Goal: Information Seeking & Learning: Learn about a topic

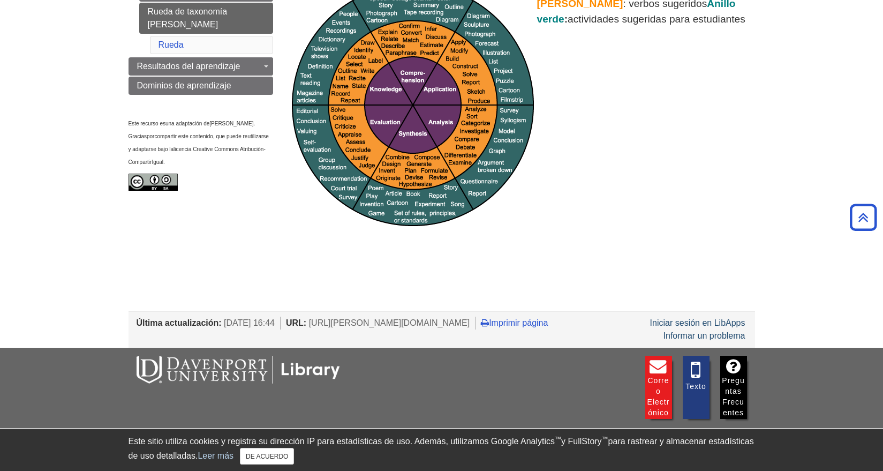
scroll to position [107, 0]
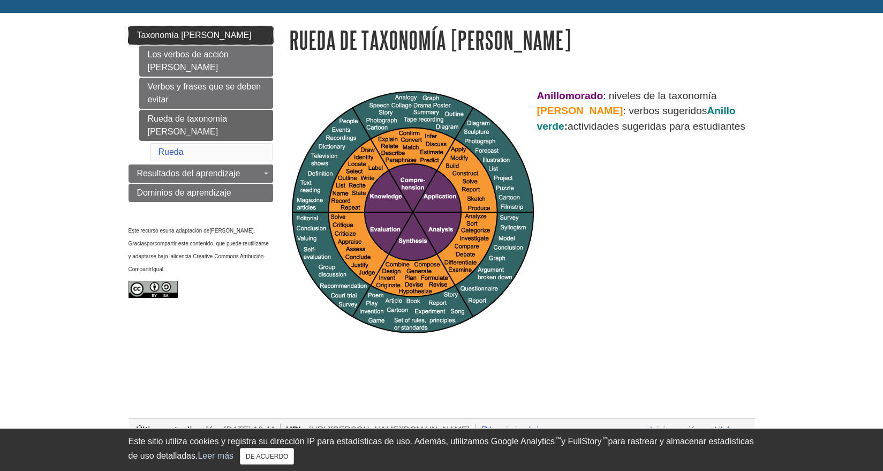
click at [176, 28] on link "Taxonomía [PERSON_NAME]" at bounding box center [201, 35] width 145 height 18
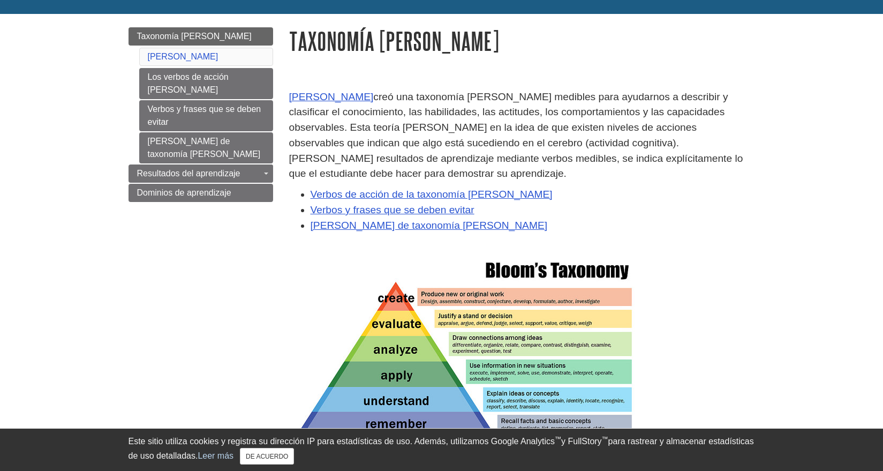
scroll to position [107, 0]
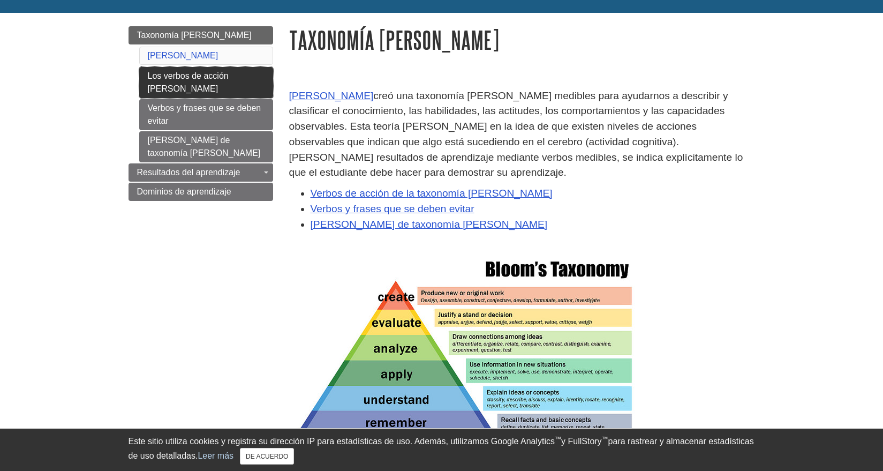
click at [168, 81] on link "Los verbos de acción [PERSON_NAME]" at bounding box center [206, 82] width 134 height 31
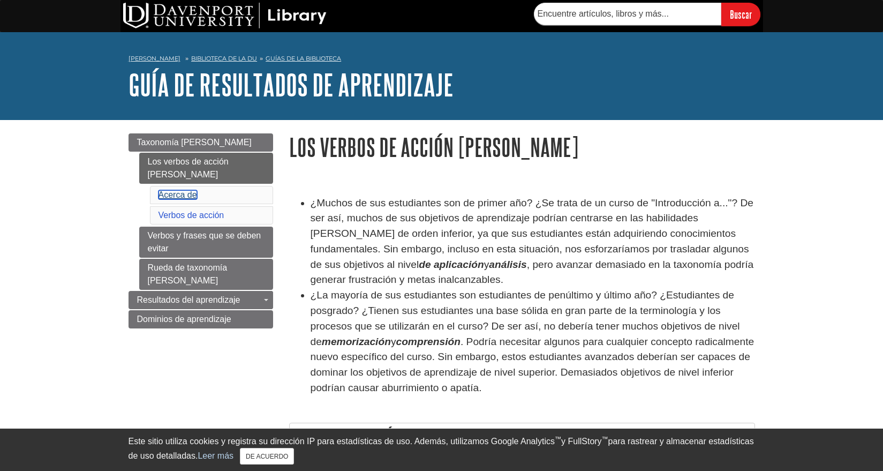
click at [176, 197] on font "Acerca de" at bounding box center [178, 194] width 39 height 9
click at [173, 208] on li "Verbos de acción" at bounding box center [211, 215] width 123 height 18
click at [177, 213] on font "Verbos de acción" at bounding box center [192, 214] width 66 height 9
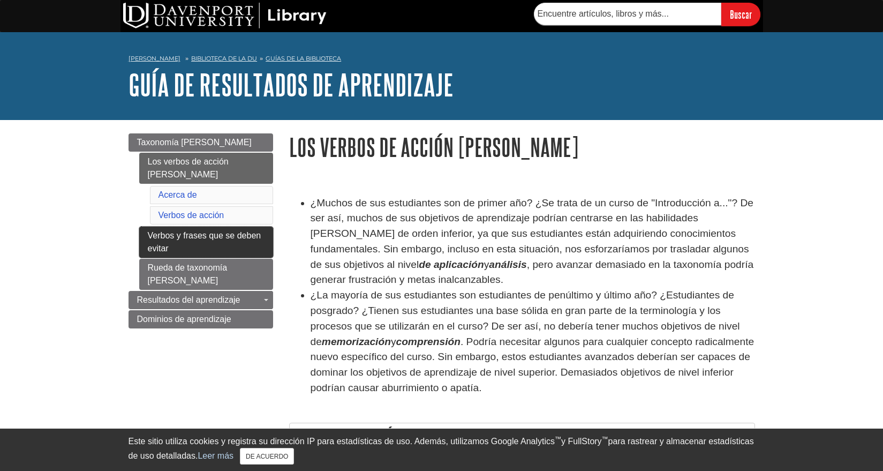
click at [180, 234] on font "Verbos y frases que se deben evitar" at bounding box center [205, 242] width 114 height 22
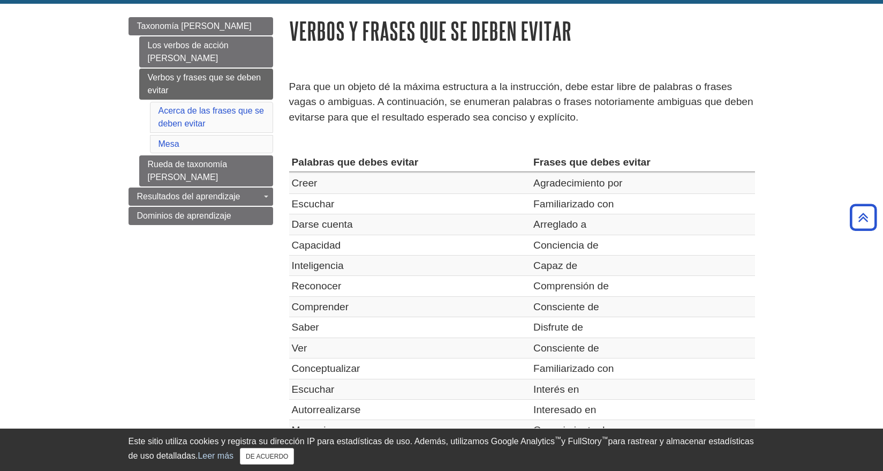
scroll to position [107, 0]
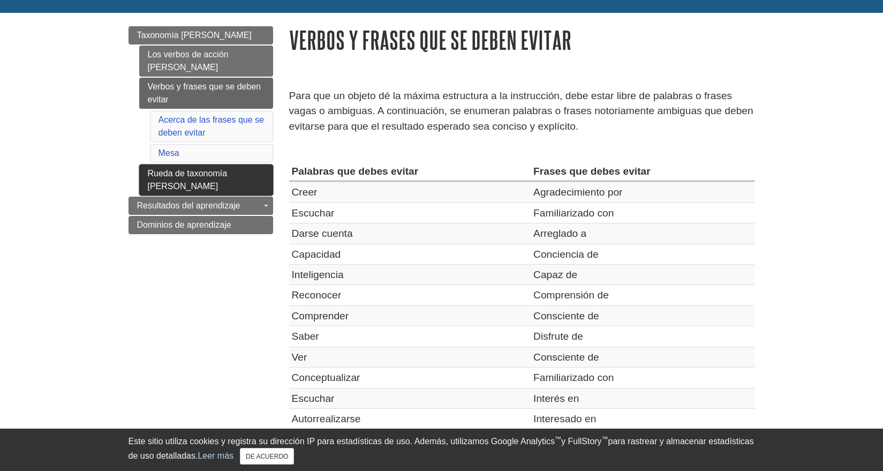
click at [159, 179] on link "Rueda de taxonomía [PERSON_NAME]" at bounding box center [206, 179] width 134 height 31
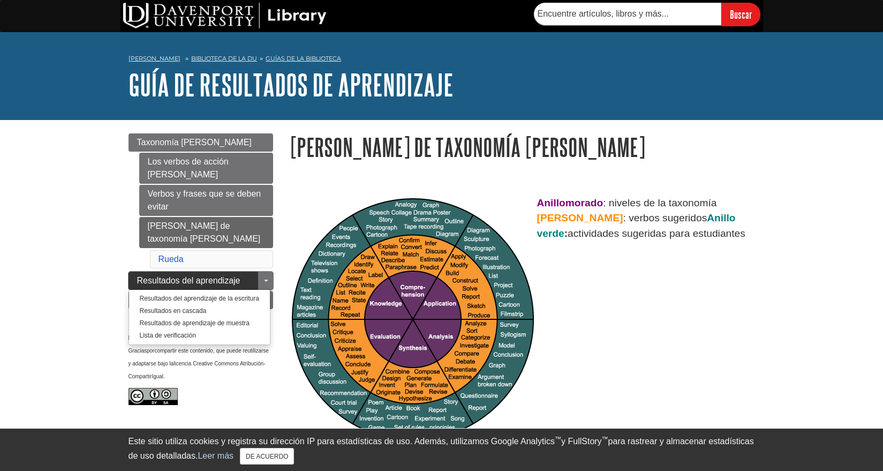
click at [154, 276] on font "Resultados del aprendizaje" at bounding box center [188, 280] width 103 height 9
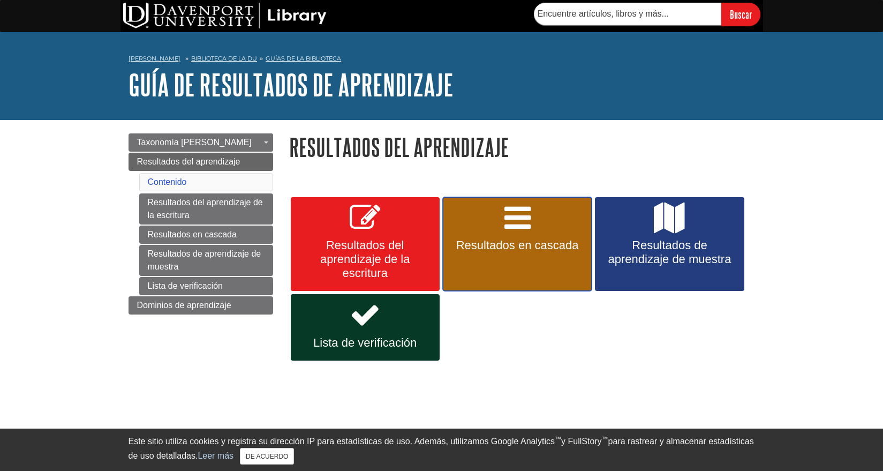
click at [523, 242] on font "Resultados en cascada" at bounding box center [517, 244] width 123 height 13
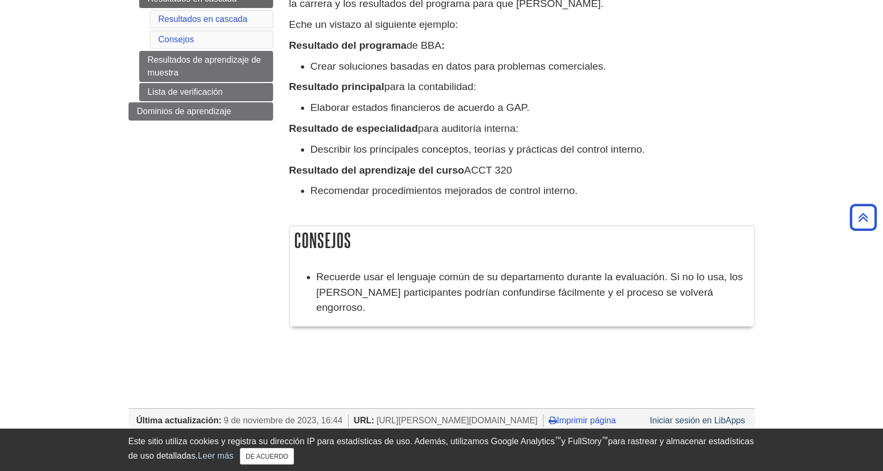
scroll to position [54, 0]
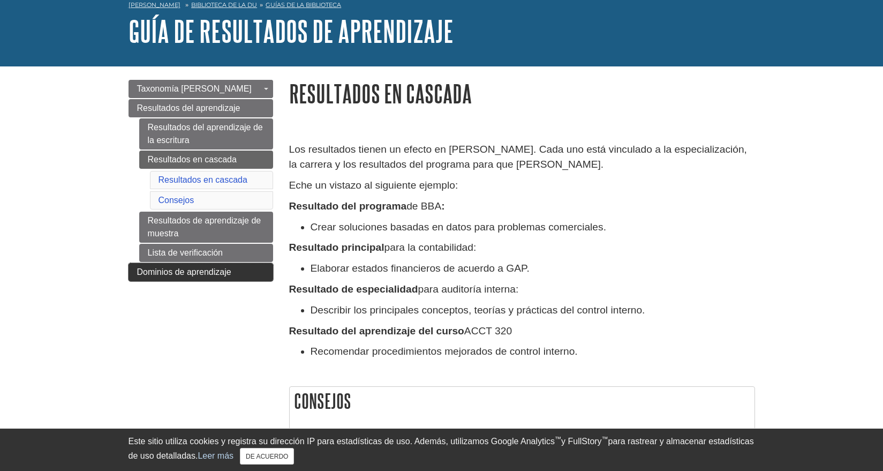
click at [180, 266] on link "Dominios de aprendizaje" at bounding box center [201, 272] width 145 height 18
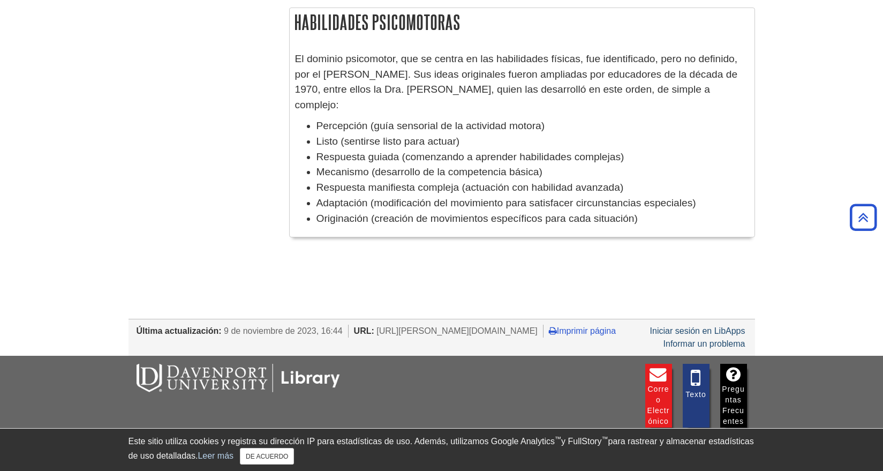
scroll to position [921, 0]
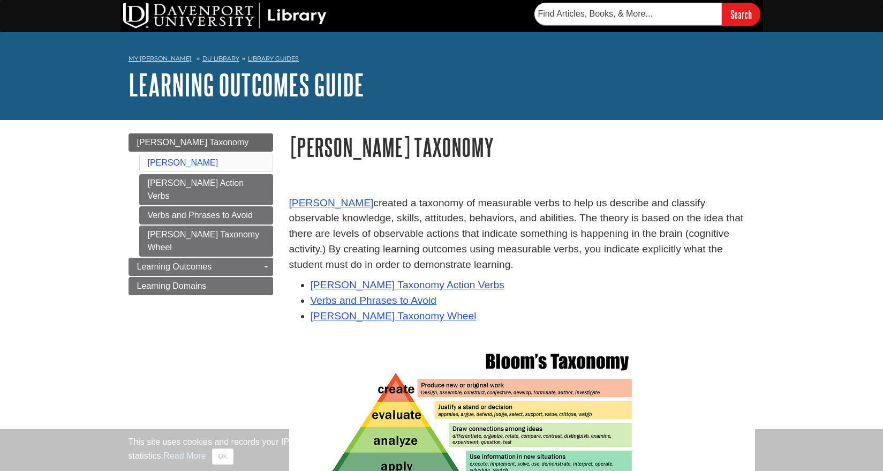
scroll to position [107, 0]
